Goal: Browse casually

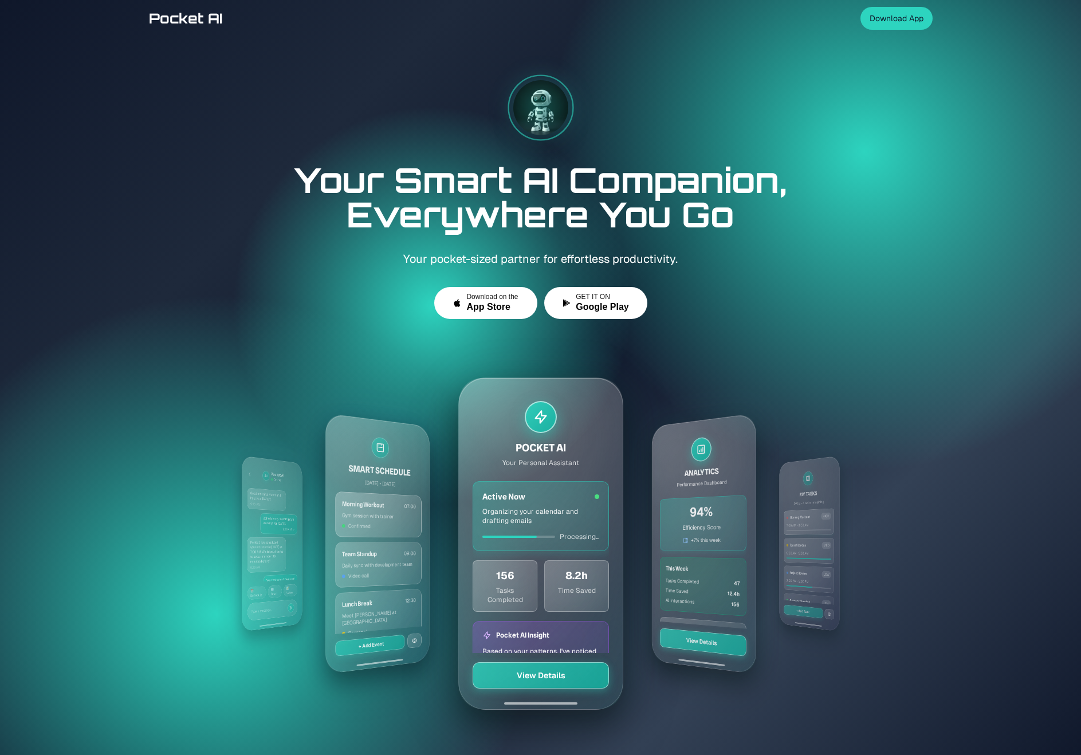
scroll to position [5, 0]
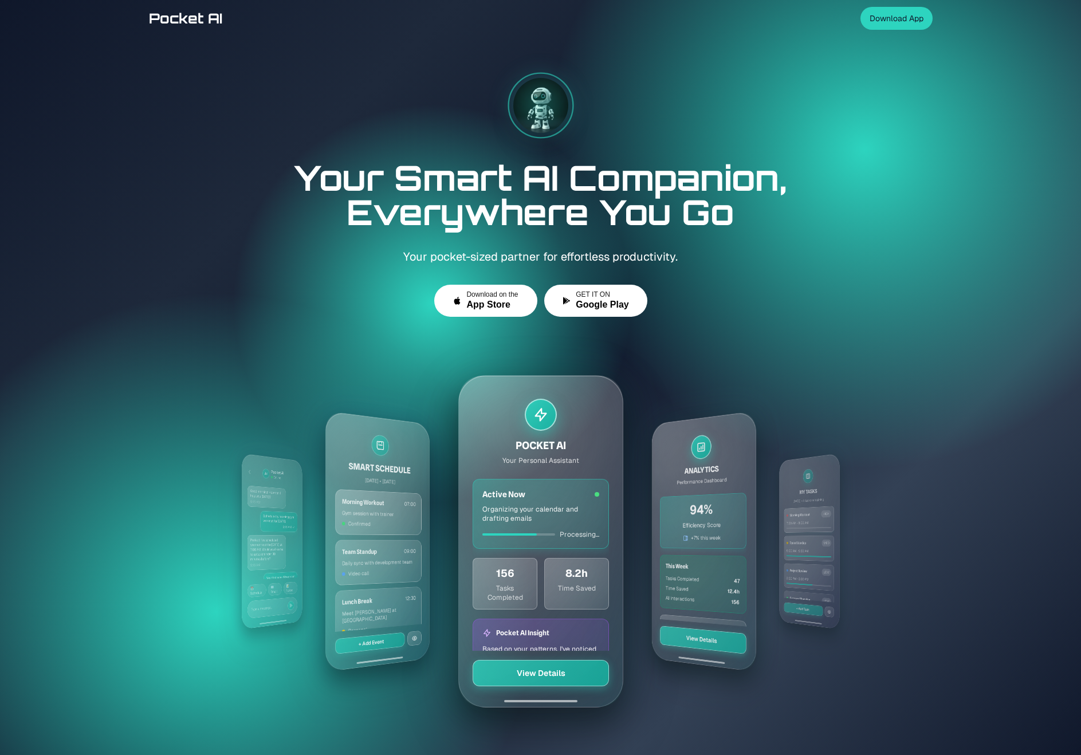
drag, startPoint x: 215, startPoint y: 498, endPoint x: 381, endPoint y: 496, distance: 166.1
click at [368, 496] on div "MY TASKS [DATE] • 4 tasks remaining Morning Workout HIGH 7:00 AM - 8:00 AM Team…" at bounding box center [541, 541] width 660 height 412
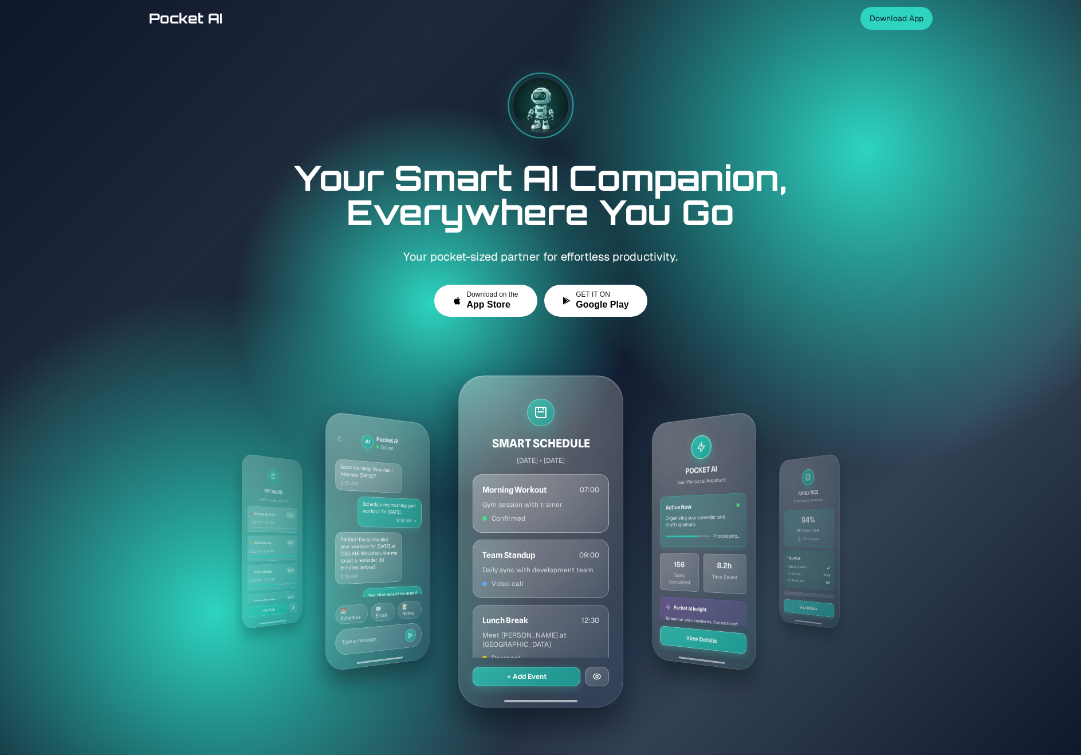
drag, startPoint x: 421, startPoint y: 494, endPoint x: 339, endPoint y: 490, distance: 82.6
click at [339, 490] on div "MY TASKS [DATE] • 4 tasks remaining Morning Workout HIGH 7:00 AM - 8:00 AM Team…" at bounding box center [541, 541] width 660 height 412
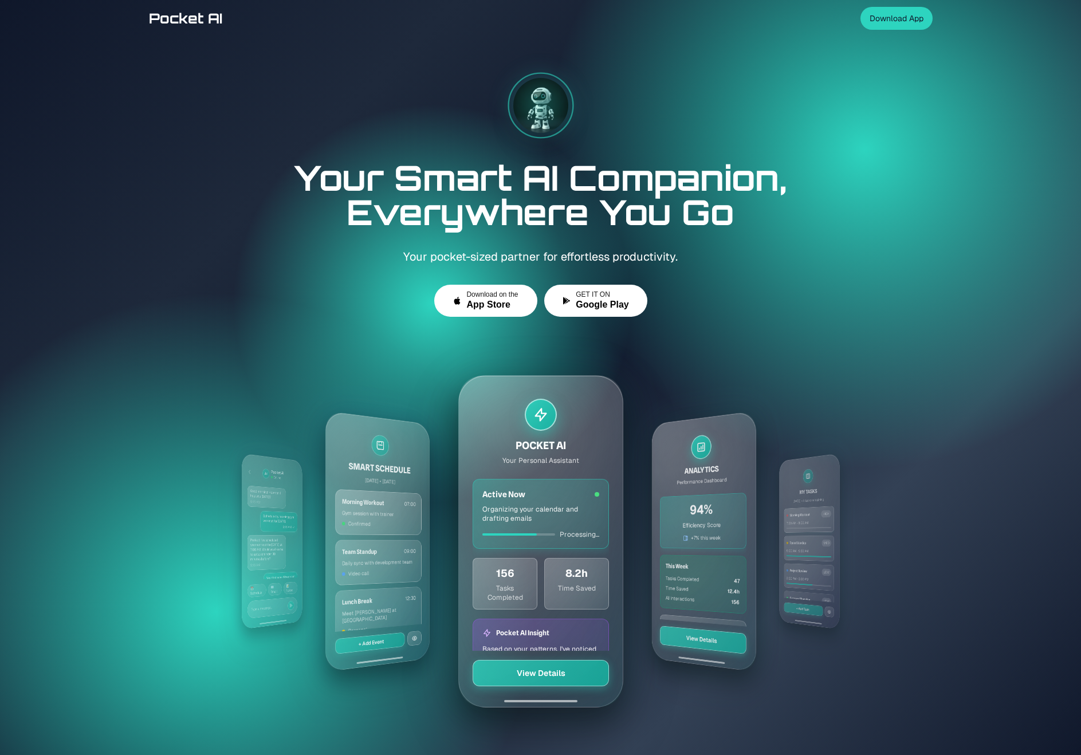
click at [234, 487] on div "MY TASKS [DATE] • 4 tasks remaining Morning Workout HIGH 7:00 AM - 8:00 AM Team…" at bounding box center [541, 541] width 660 height 412
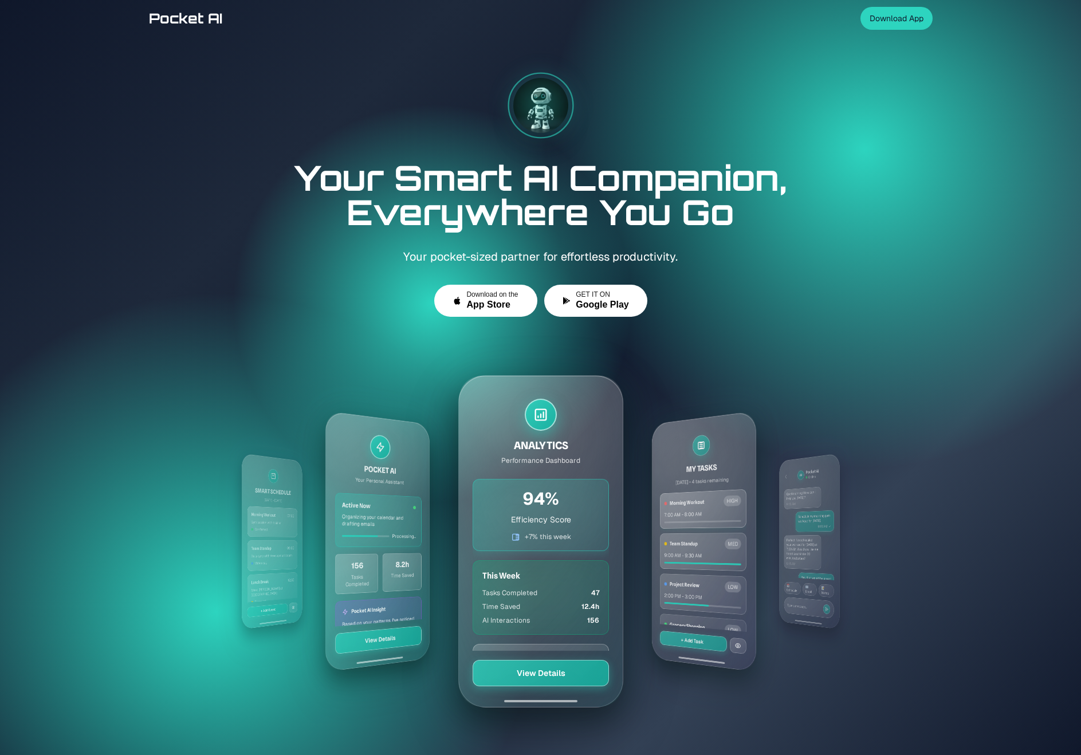
click at [283, 486] on div "MY TASKS [DATE] • 4 tasks remaining Morning Workout HIGH 7:00 AM - 8:00 AM Team…" at bounding box center [541, 541] width 660 height 412
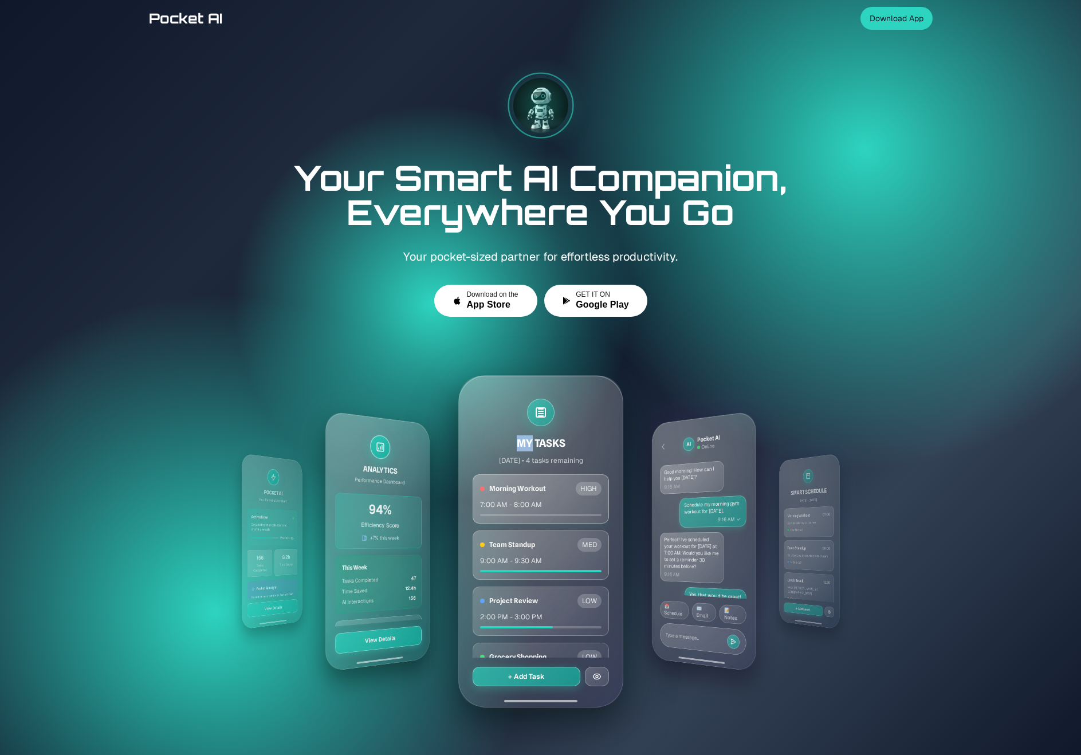
click at [283, 486] on div "MY TASKS [DATE] • 4 tasks remaining Morning Workout HIGH 7:00 AM - 8:00 AM Team…" at bounding box center [541, 541] width 660 height 412
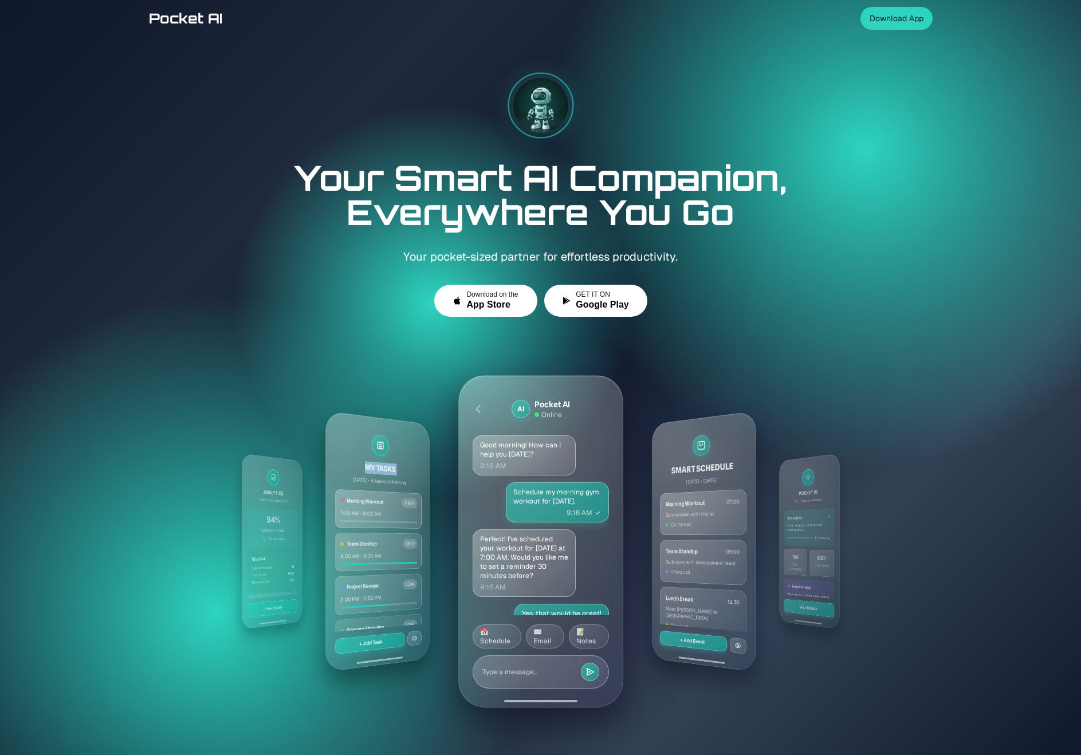
click at [284, 485] on div "MY TASKS [DATE] • 4 tasks remaining Morning Workout HIGH 7:00 AM - 8:00 AM Team…" at bounding box center [541, 541] width 660 height 412
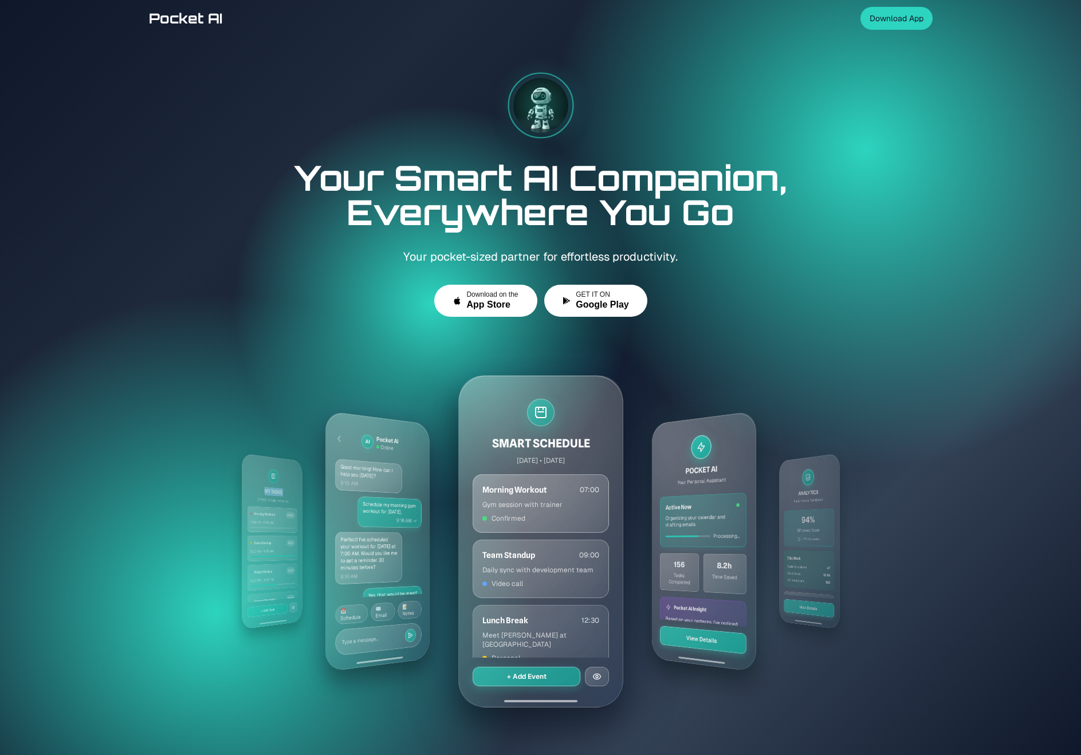
click at [284, 485] on div "MY TASKS [DATE] • 4 tasks remaining Morning Workout HIGH 7:00 AM - 8:00 AM Team…" at bounding box center [541, 541] width 660 height 412
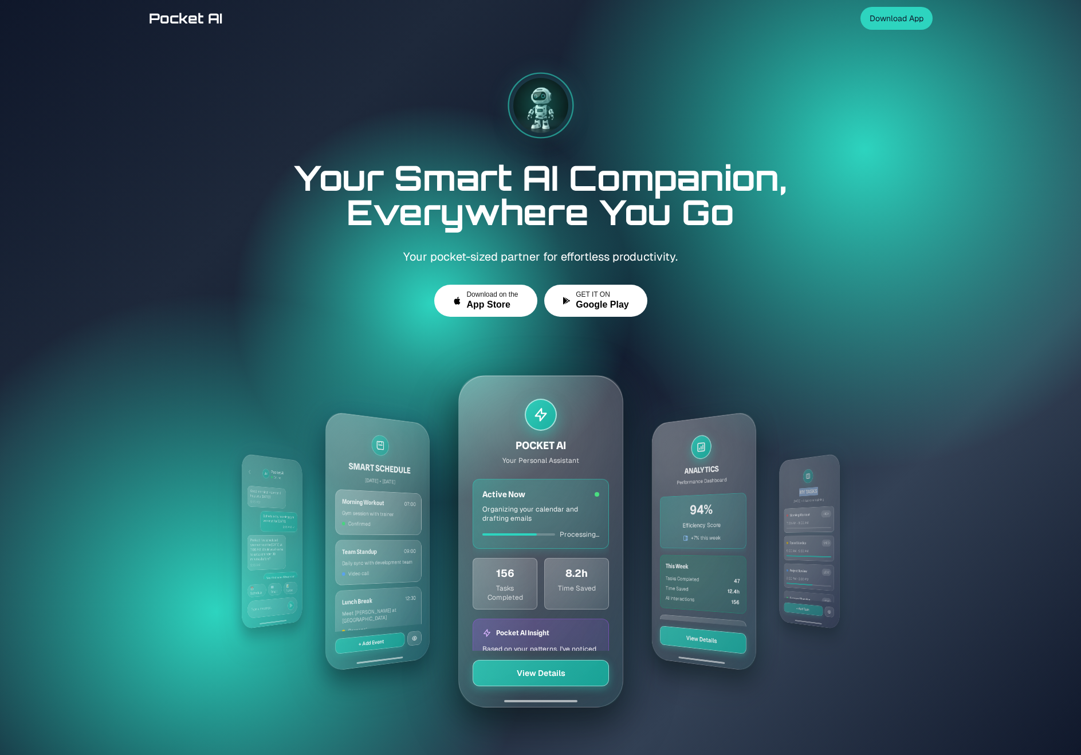
click at [284, 485] on div "MY TASKS [DATE] • 4 tasks remaining Morning Workout HIGH 7:00 AM - 8:00 AM Team…" at bounding box center [541, 541] width 660 height 412
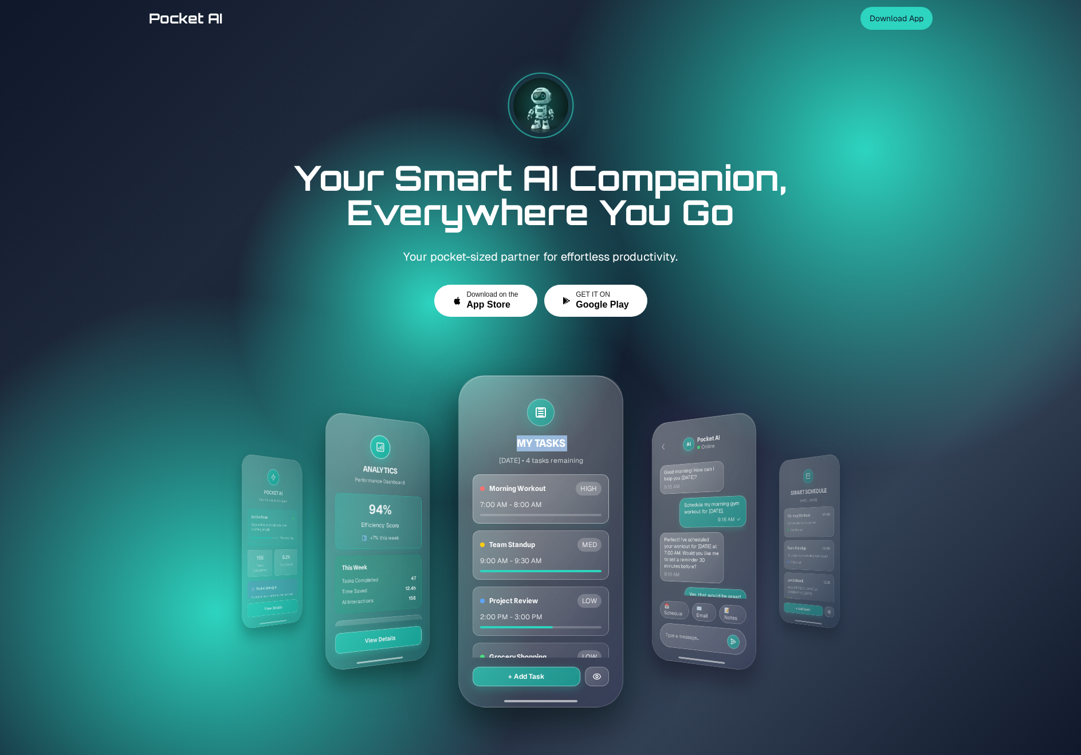
click at [284, 485] on div "MY TASKS [DATE] • 4 tasks remaining Morning Workout HIGH 7:00 AM - 8:00 AM Team…" at bounding box center [541, 541] width 660 height 412
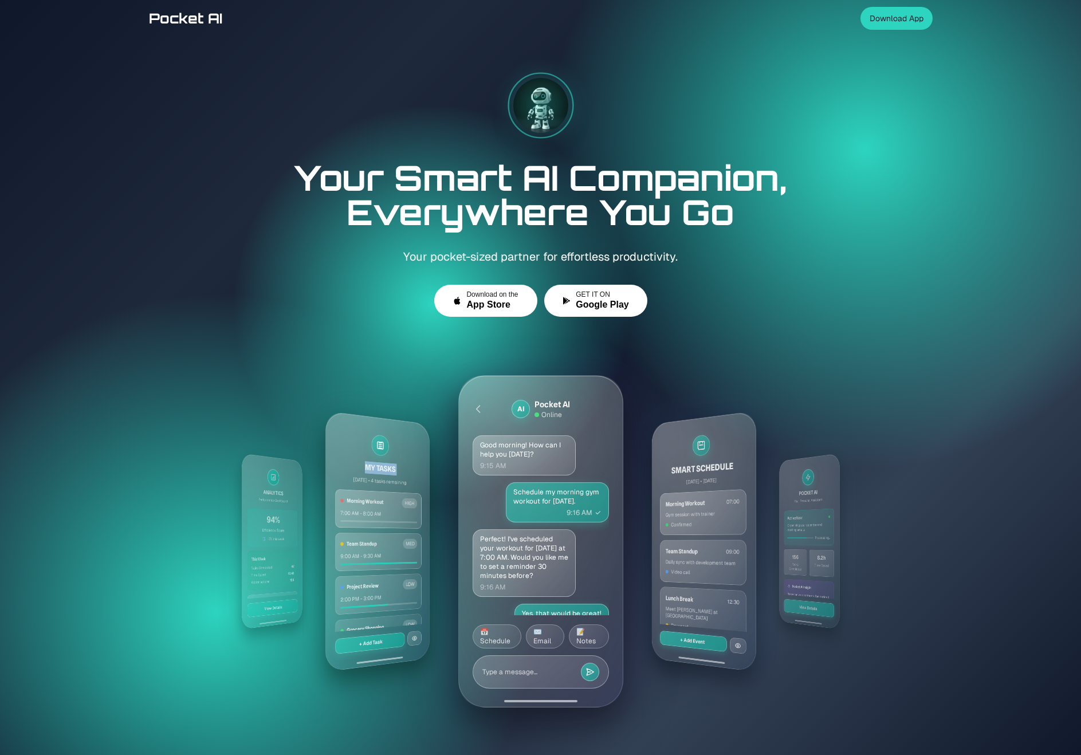
click at [284, 485] on div "MY TASKS [DATE] • 4 tasks remaining Morning Workout HIGH 7:00 AM - 8:00 AM Team…" at bounding box center [541, 541] width 660 height 412
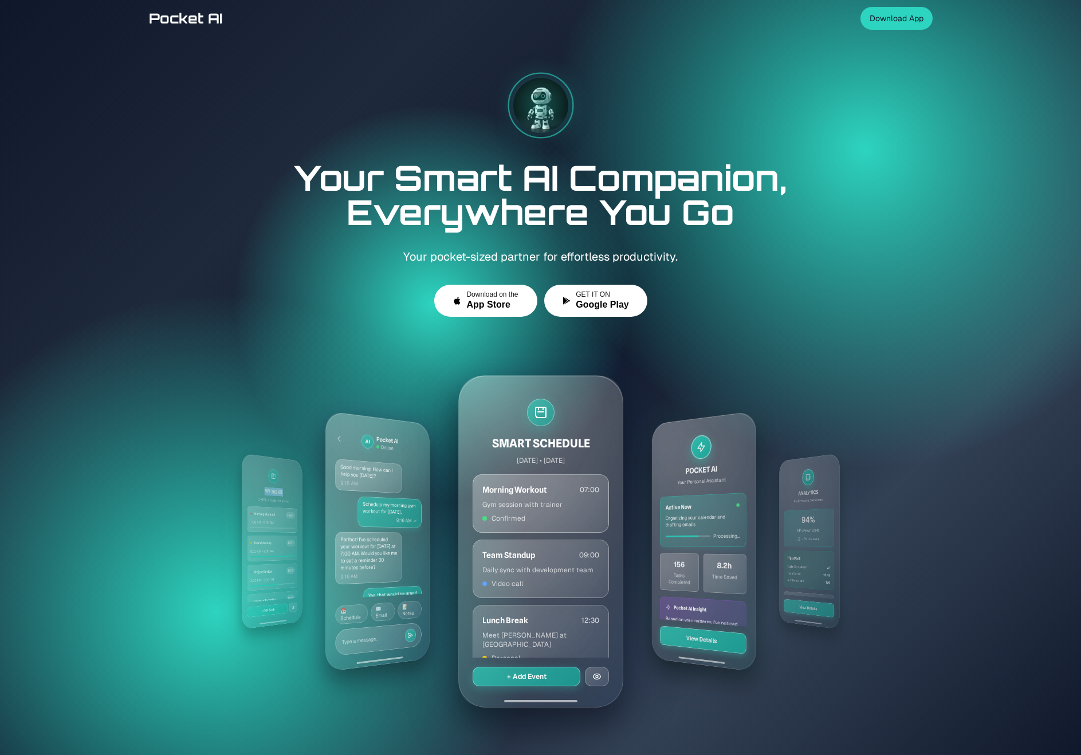
click at [284, 485] on div "MY TASKS [DATE] • 4 tasks remaining Morning Workout HIGH 7:00 AM - 8:00 AM Team…" at bounding box center [541, 541] width 660 height 412
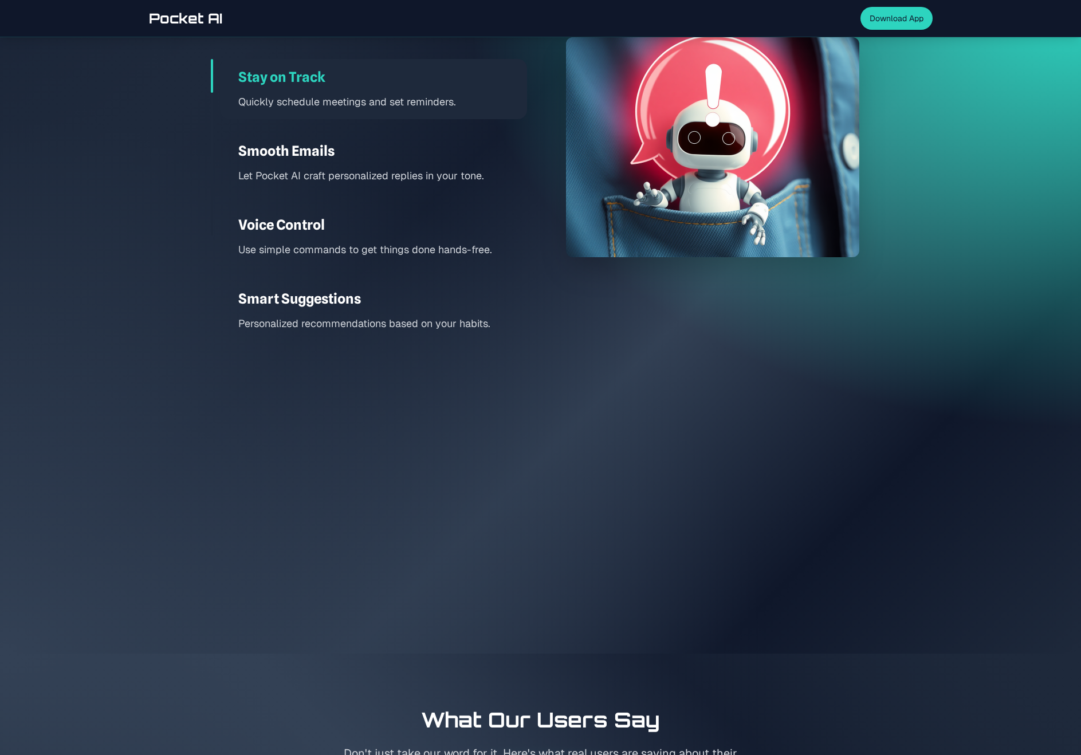
scroll to position [1433, 0]
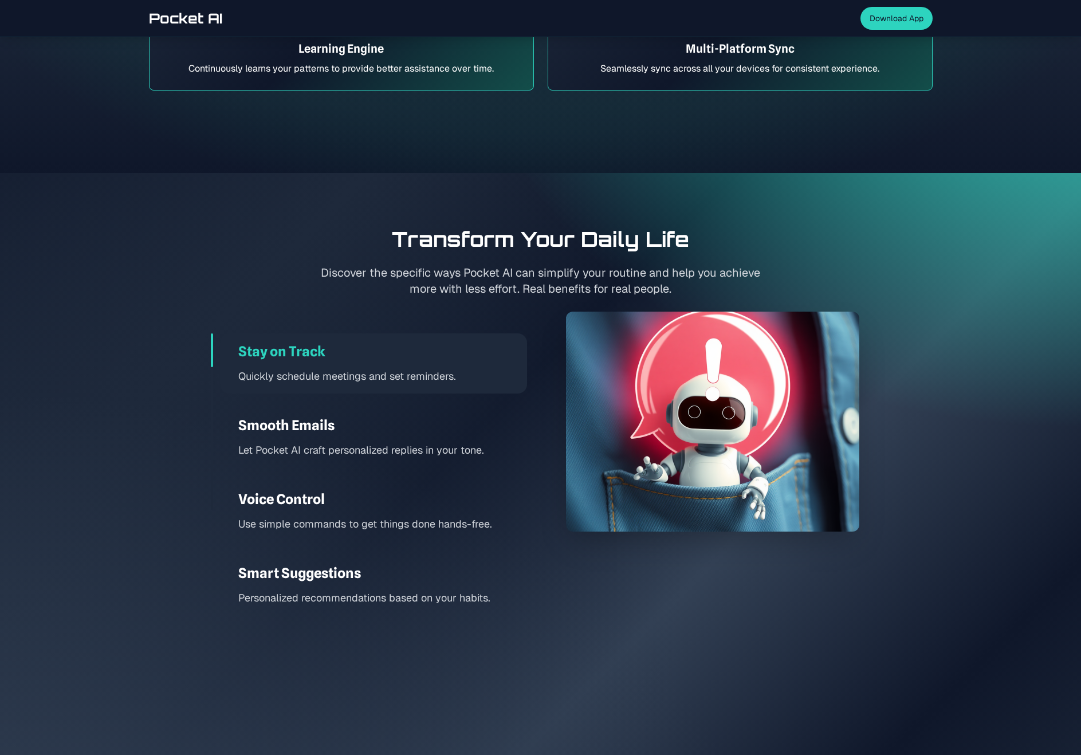
click at [317, 362] on div "Stay on Track Quickly schedule meetings and set reminders." at bounding box center [373, 363] width 307 height 60
click at [305, 411] on div "Smooth Emails Let Pocket AI craft personalized replies in your tone." at bounding box center [373, 437] width 307 height 60
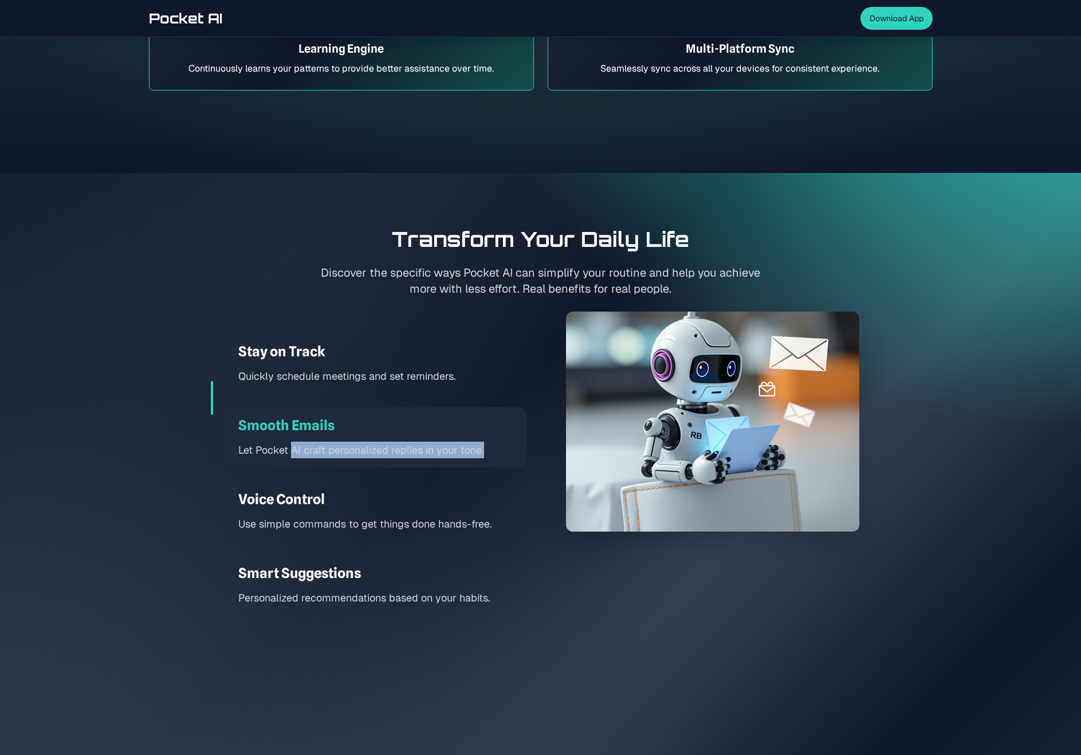
drag, startPoint x: 293, startPoint y: 458, endPoint x: 323, endPoint y: 520, distance: 68.4
click at [297, 467] on div "Stay on Track Quickly schedule meetings and set reminders. Smooth Emails Let Po…" at bounding box center [369, 474] width 316 height 282
click at [321, 516] on p "Use simple commands to get things done hands-free." at bounding box center [382, 524] width 289 height 17
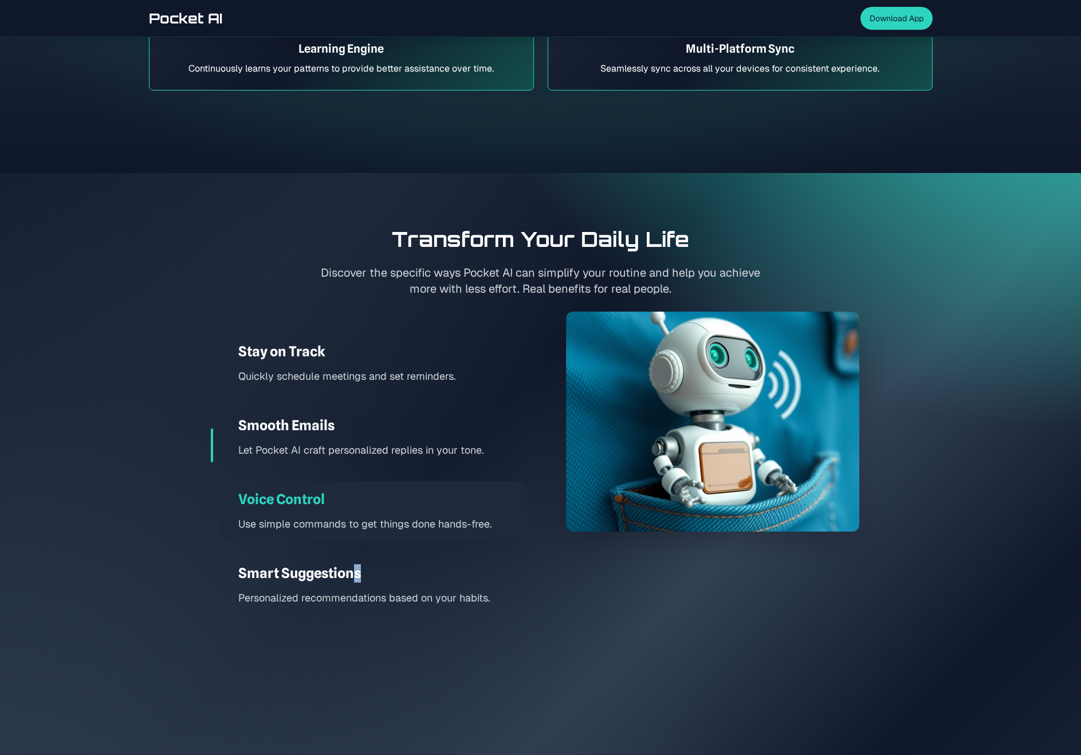
click at [359, 564] on h3 "Smart Suggestions" at bounding box center [382, 573] width 289 height 18
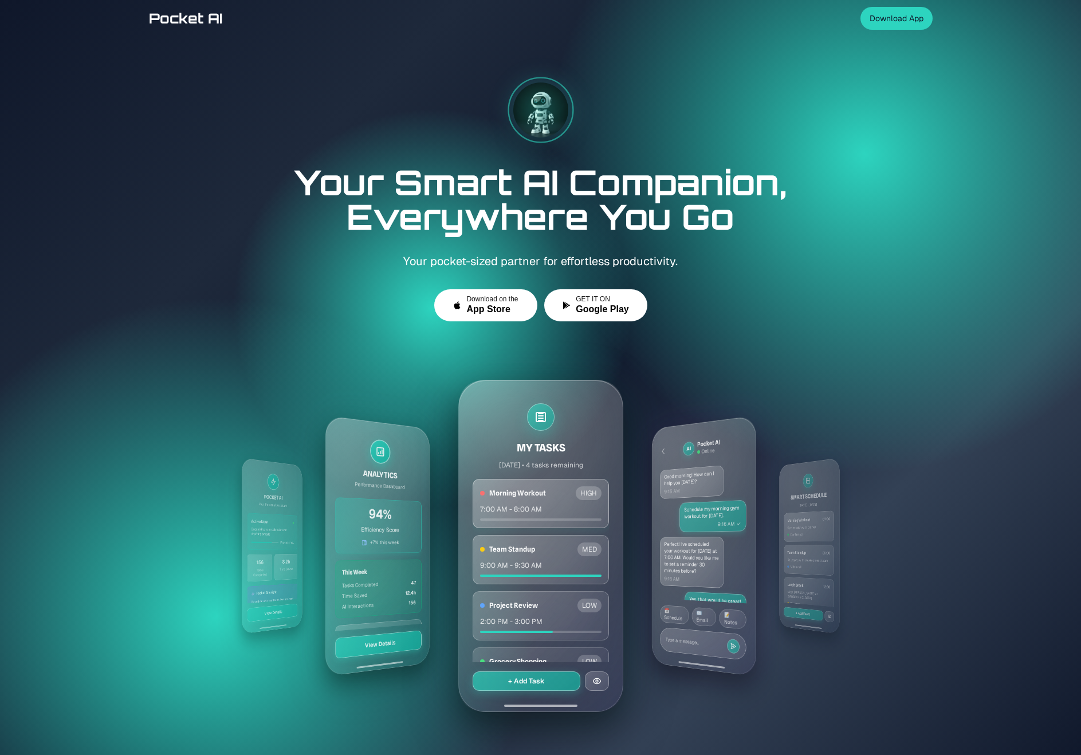
scroll to position [99, 0]
